Goal: Navigation & Orientation: Find specific page/section

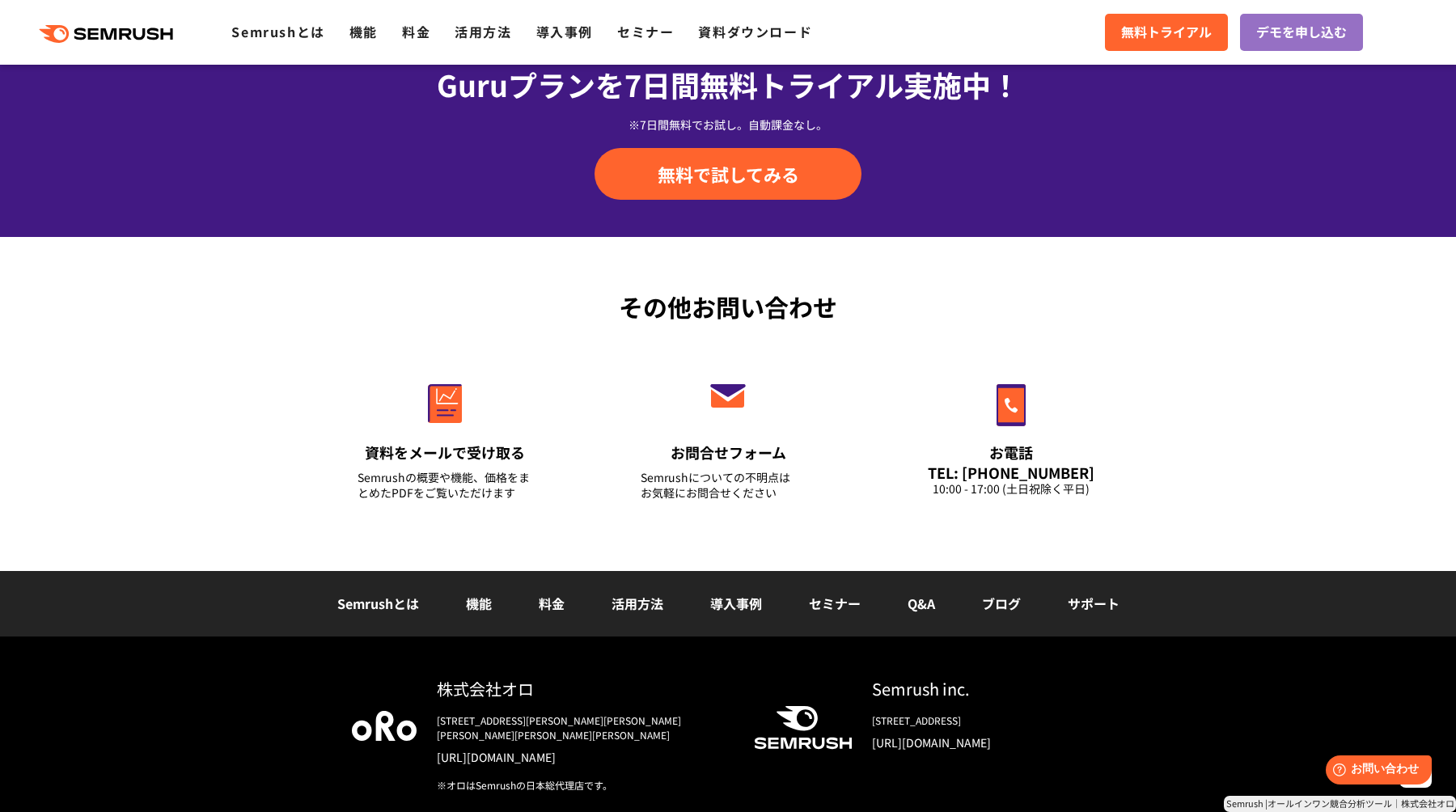
scroll to position [5582, 0]
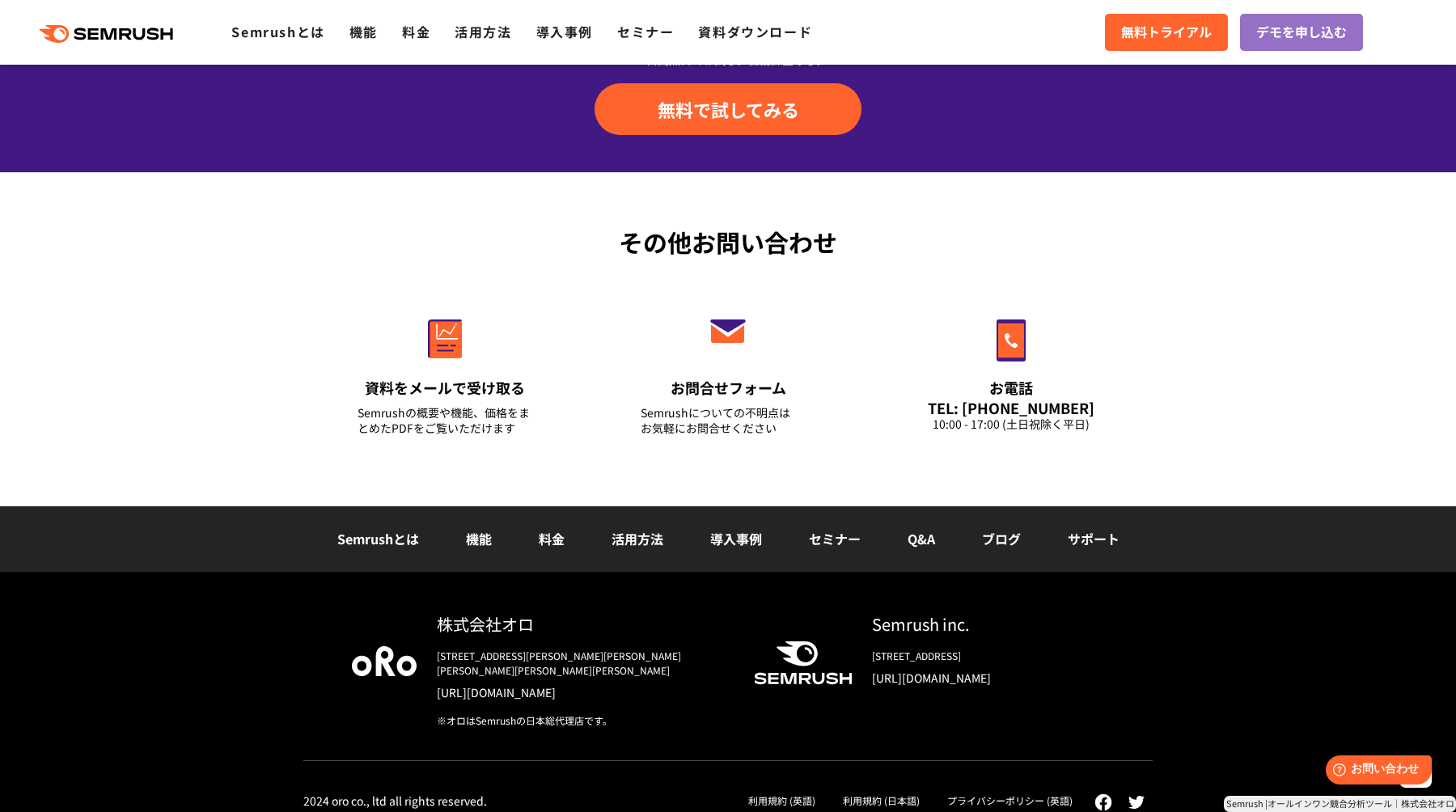
click at [374, 42] on div ".cls {fill: #FF642D;} .cls {fill: #FF642D;} Semrushとは 機能 料金 活用方法 導入事例 セミナー 資料ダウ…" at bounding box center [418, 32] width 836 height 21
click at [370, 36] on link "機能" at bounding box center [364, 31] width 28 height 19
